Goal: Navigation & Orientation: Understand site structure

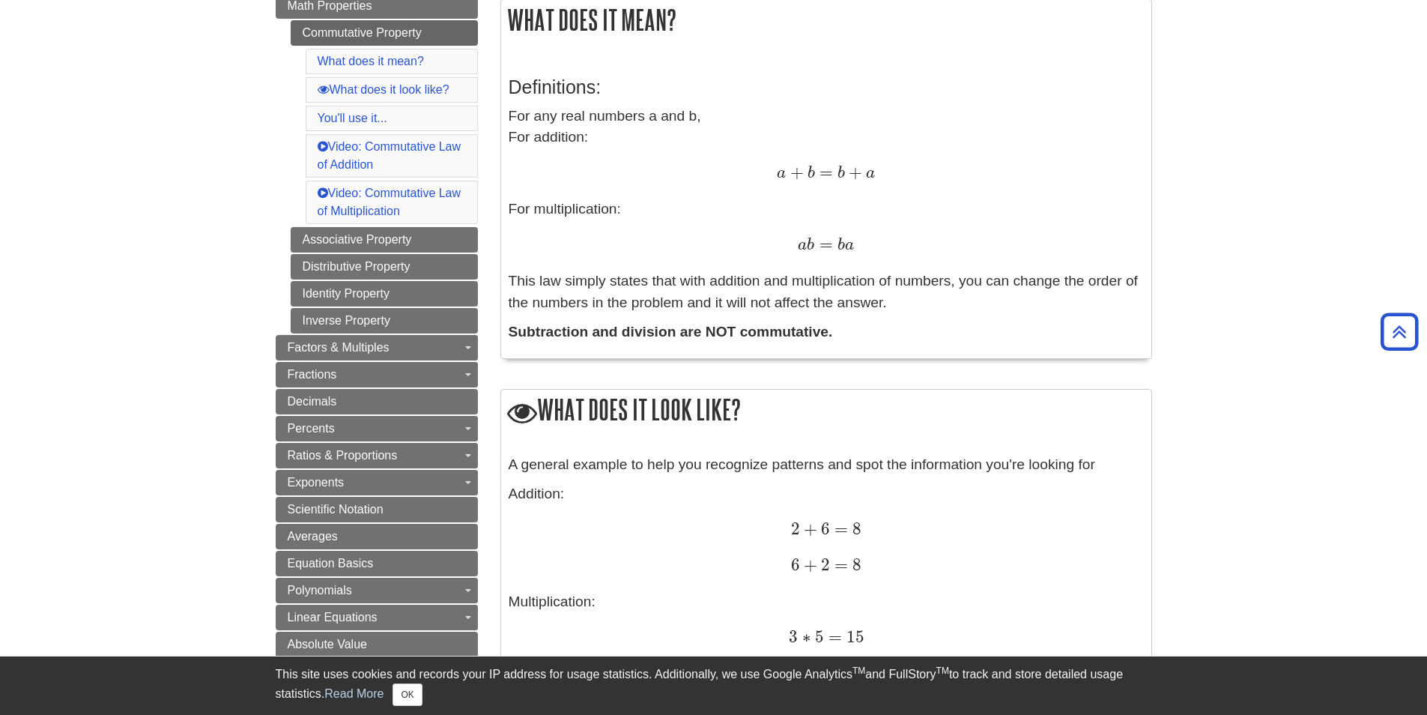
scroll to position [300, 0]
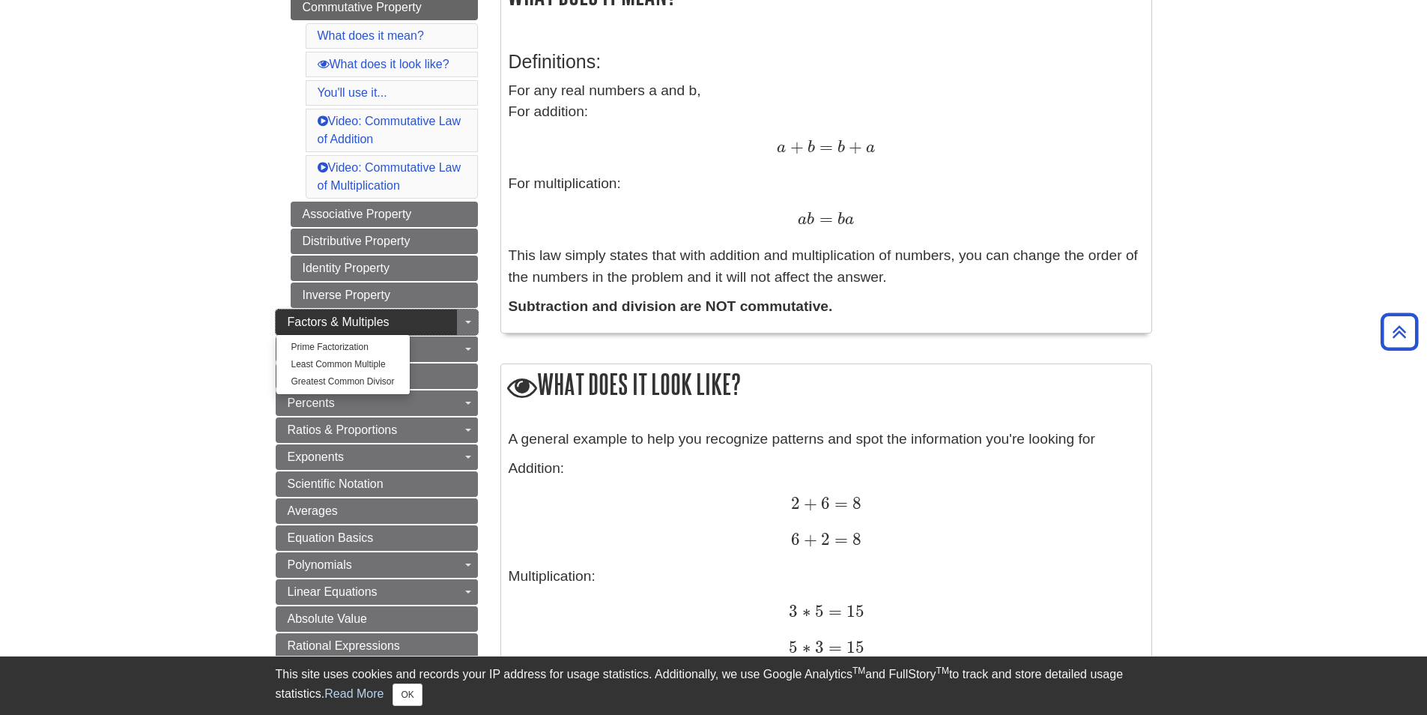
click at [403, 328] on link "Factors & Multiples" at bounding box center [377, 321] width 202 height 25
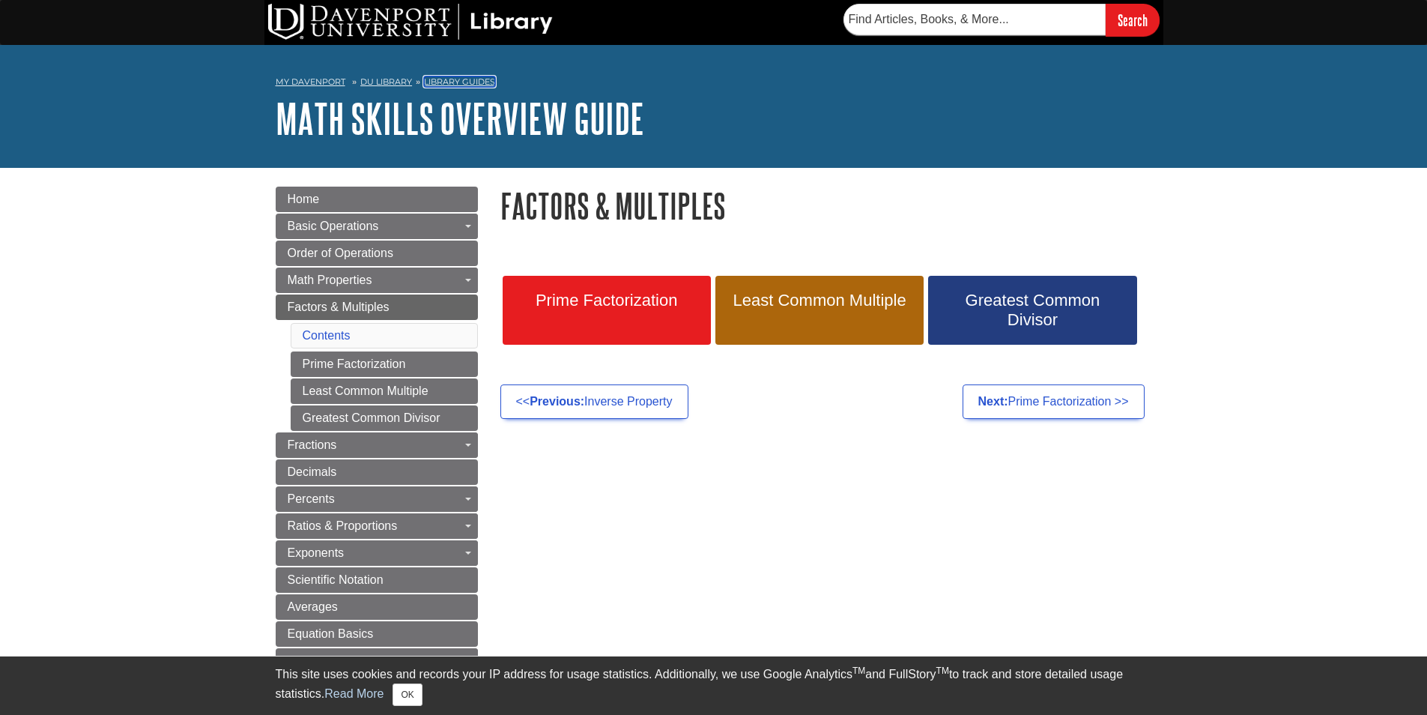
click at [482, 81] on link "Library Guides" at bounding box center [459, 81] width 71 height 10
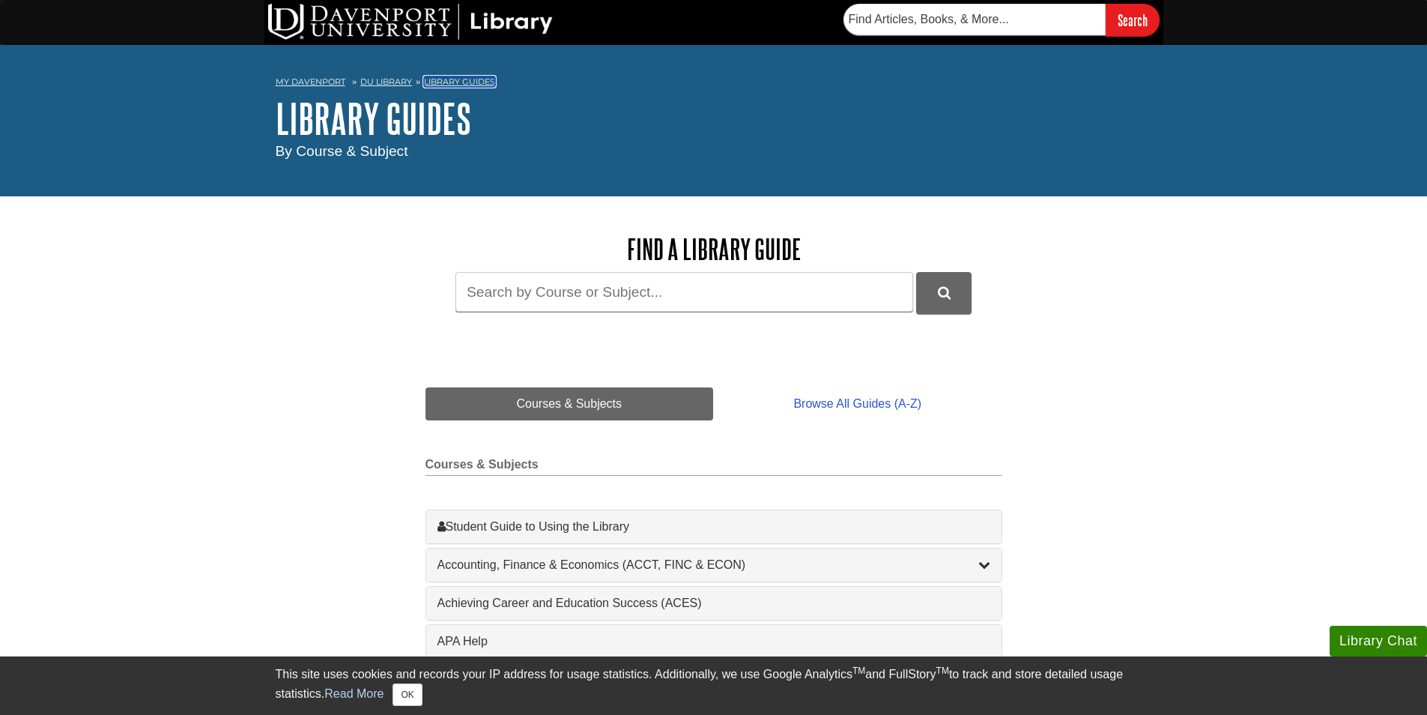
click at [477, 81] on link "Library Guides" at bounding box center [459, 81] width 71 height 10
click at [333, 82] on link "My Davenport" at bounding box center [311, 82] width 70 height 13
